Goal: Transaction & Acquisition: Purchase product/service

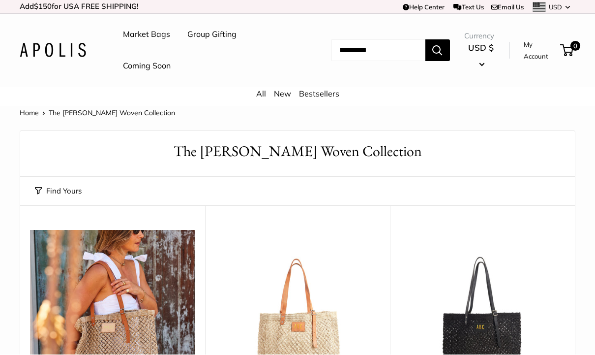
scroll to position [198, 0]
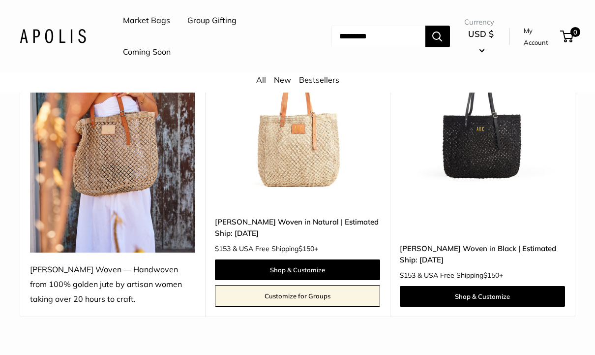
click at [440, 295] on link "Shop & Customize" at bounding box center [482, 296] width 165 height 21
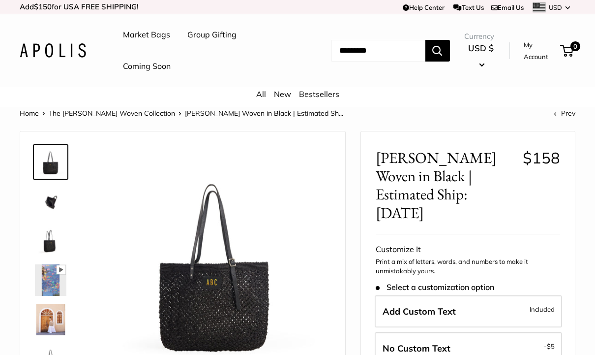
click at [50, 209] on img at bounding box center [50, 201] width 31 height 31
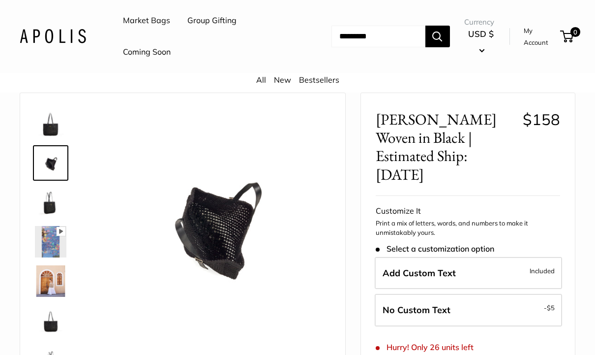
scroll to position [38, 0]
click at [56, 202] on img at bounding box center [50, 202] width 31 height 31
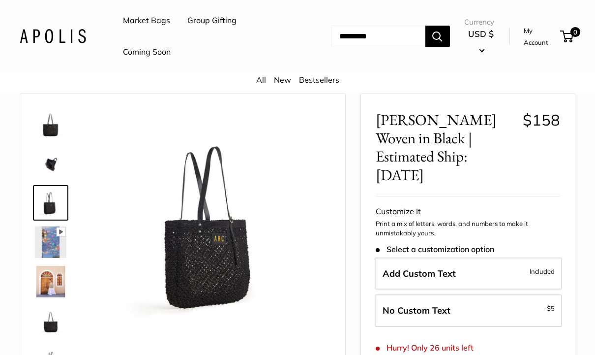
click at [60, 247] on img at bounding box center [50, 241] width 31 height 31
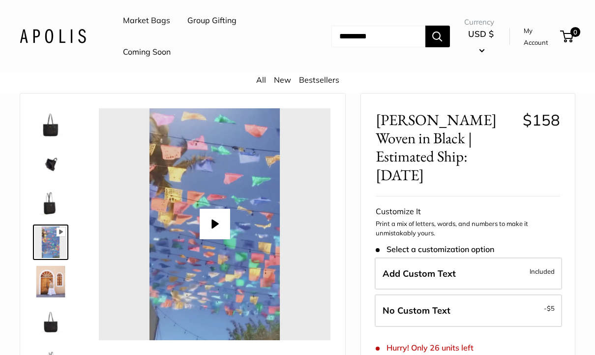
click at [214, 226] on button "Play" at bounding box center [215, 224] width 31 height 31
type input "*"
click at [51, 327] on img at bounding box center [50, 320] width 31 height 31
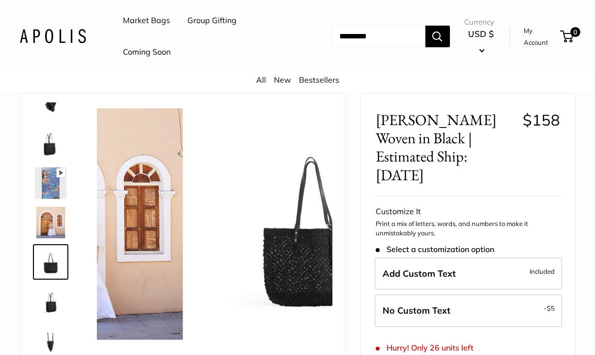
scroll to position [63, 0]
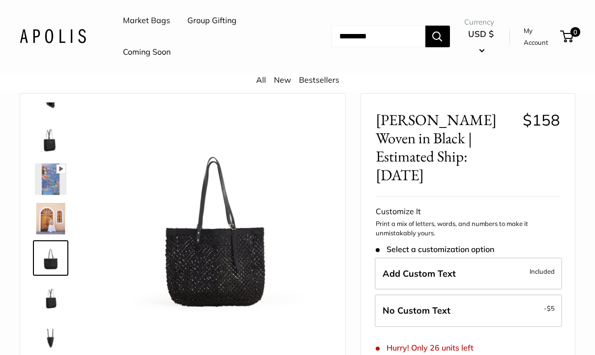
click at [199, 306] on img at bounding box center [215, 224] width 232 height 232
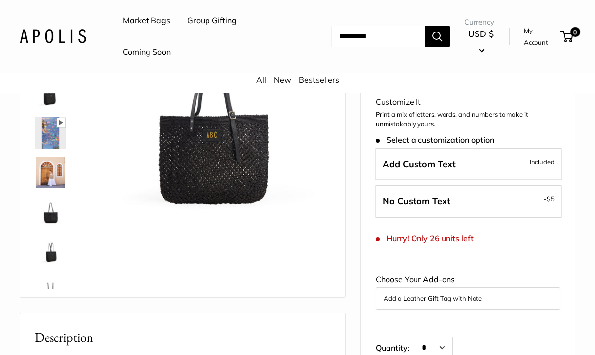
click at [55, 95] on img at bounding box center [50, 93] width 31 height 31
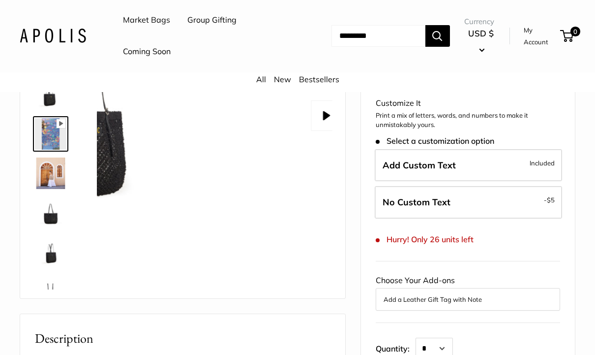
scroll to position [146, 0]
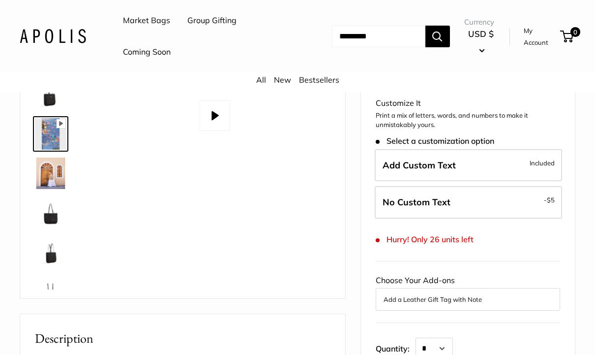
click at [52, 85] on div "All New Bestsellers" at bounding box center [297, 83] width 595 height 20
click at [50, 102] on img at bounding box center [50, 94] width 31 height 31
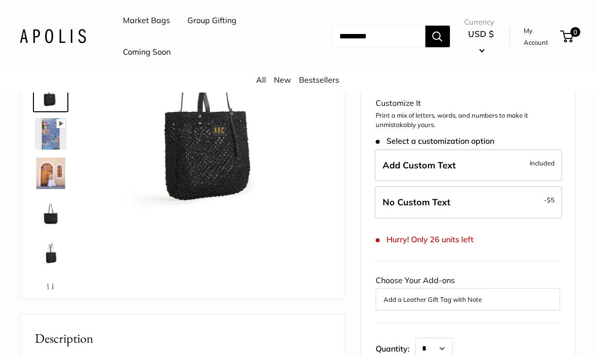
click at [47, 250] on img at bounding box center [50, 251] width 31 height 31
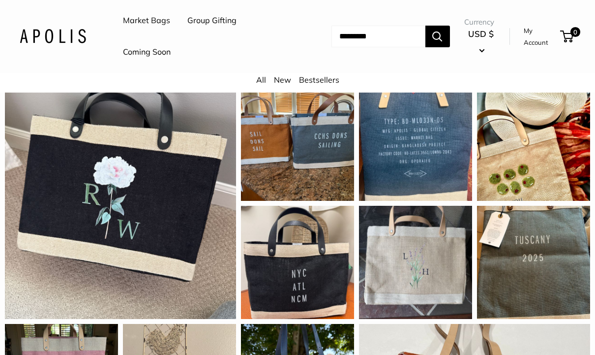
scroll to position [739, 0]
